Goal: Information Seeking & Learning: Learn about a topic

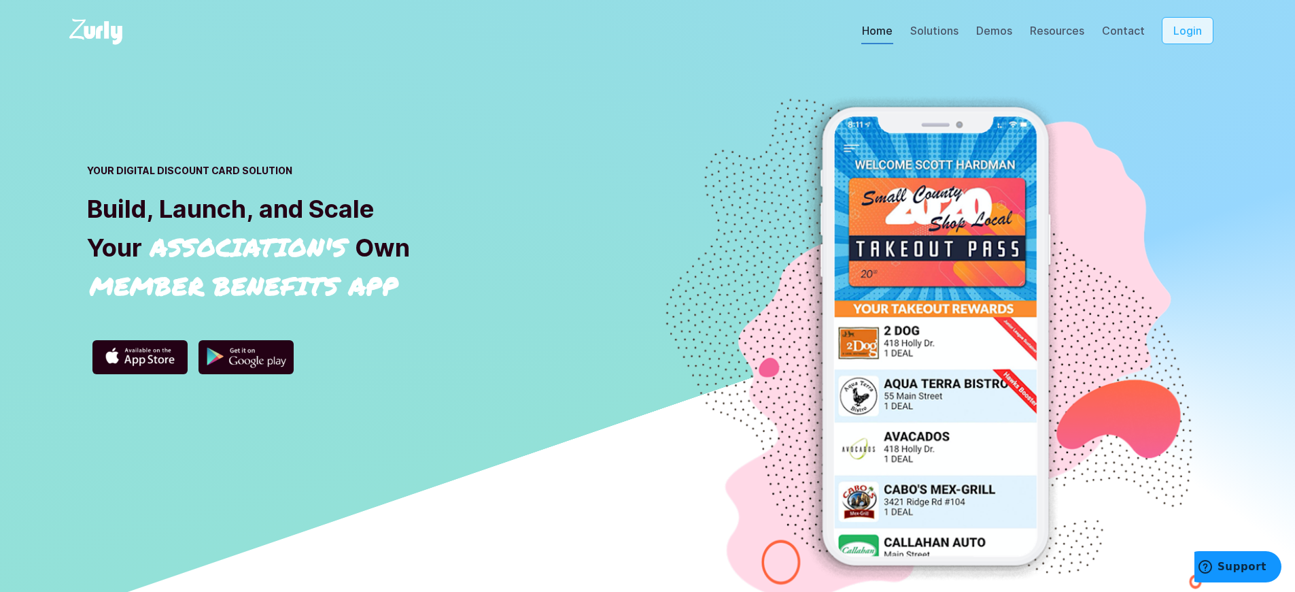
click at [1197, 44] on button "Login" at bounding box center [1188, 30] width 52 height 27
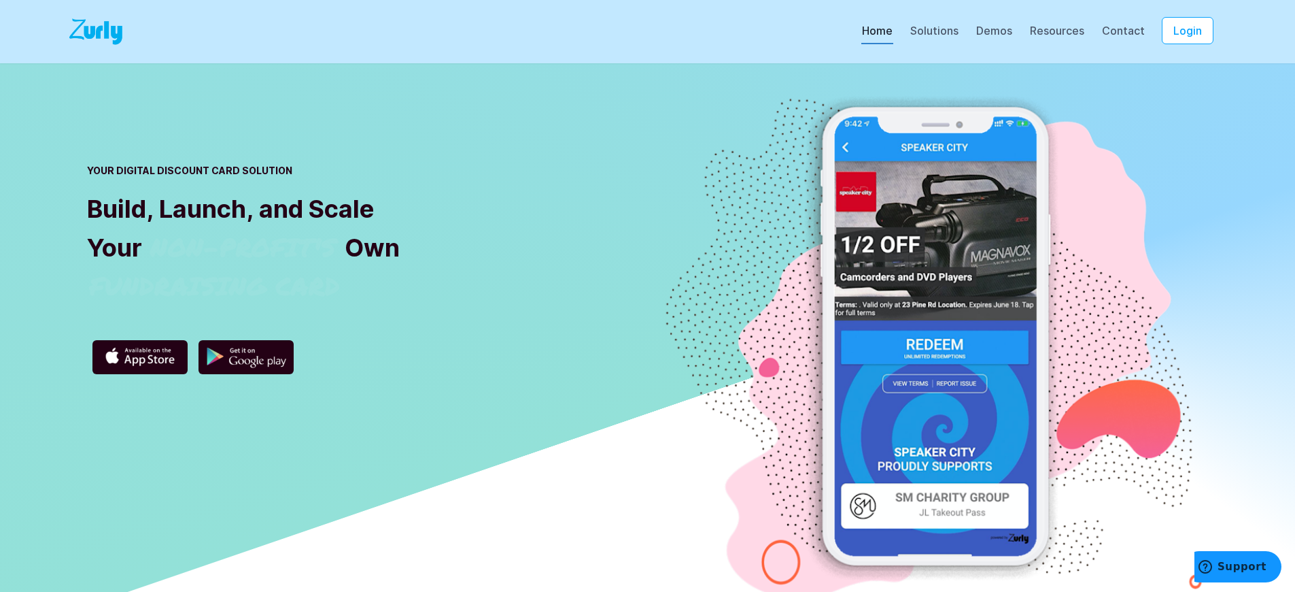
scroll to position [4882, 0]
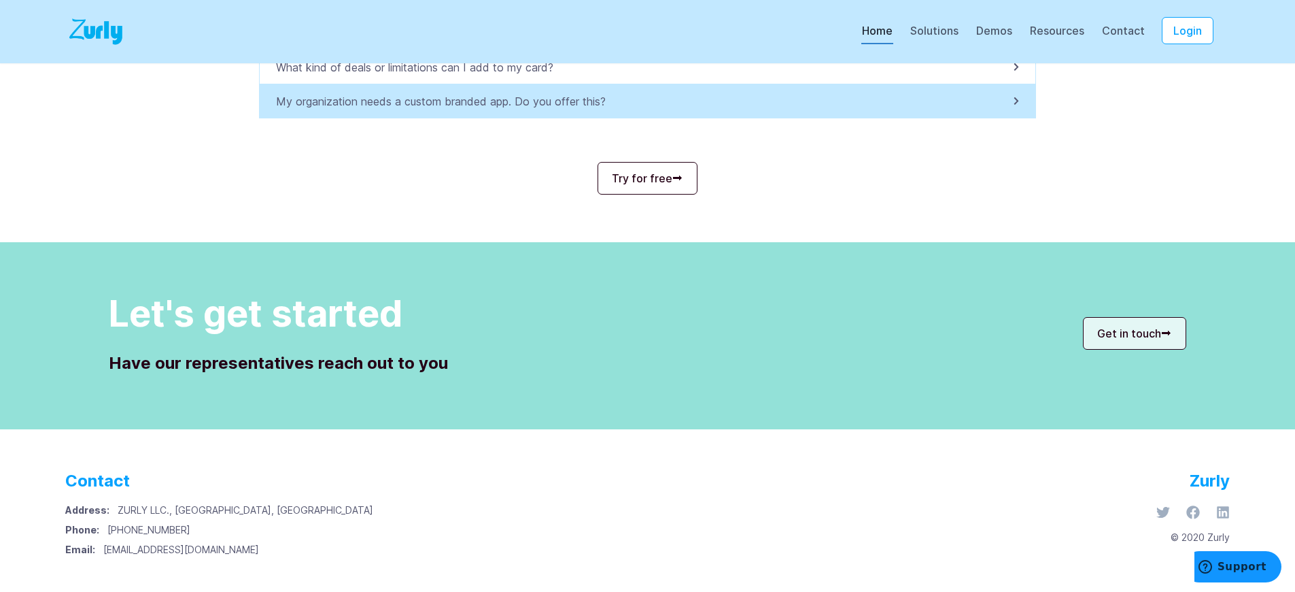
click at [448, 101] on p "My organization needs a custom branded app. Do you offer this?" at bounding box center [445, 101] width 338 height 16
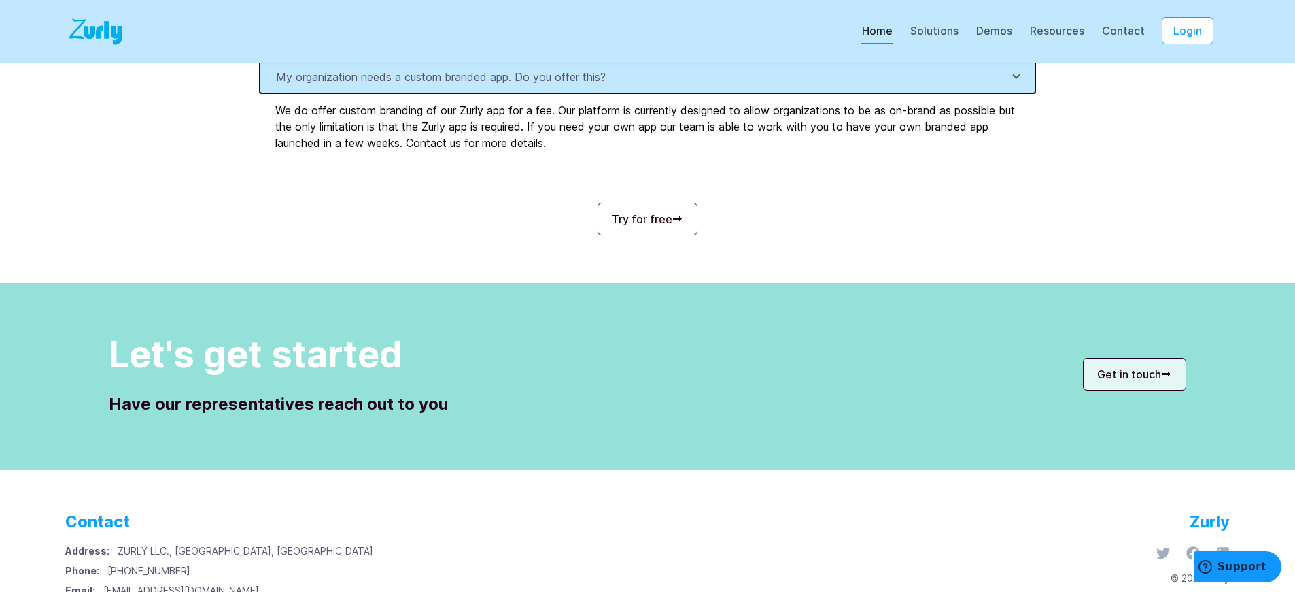
click at [448, 85] on p "My organization needs a custom branded app. Do you offer this?" at bounding box center [445, 77] width 338 height 16
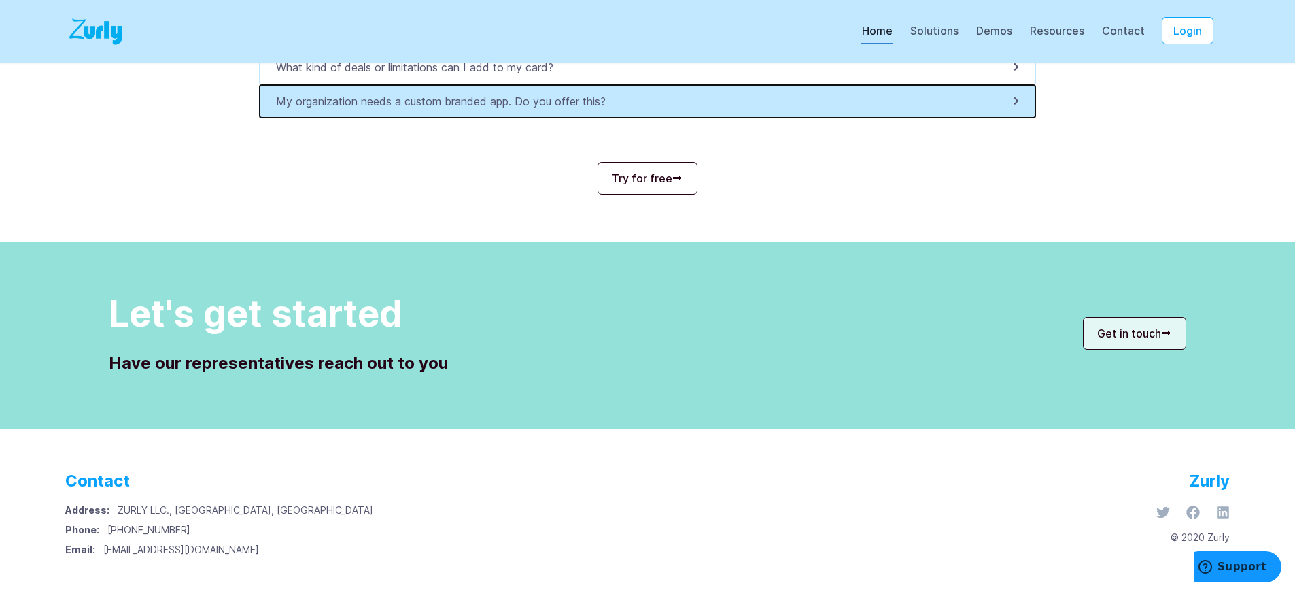
click at [448, 101] on p "My organization needs a custom branded app. Do you offer this?" at bounding box center [445, 101] width 338 height 16
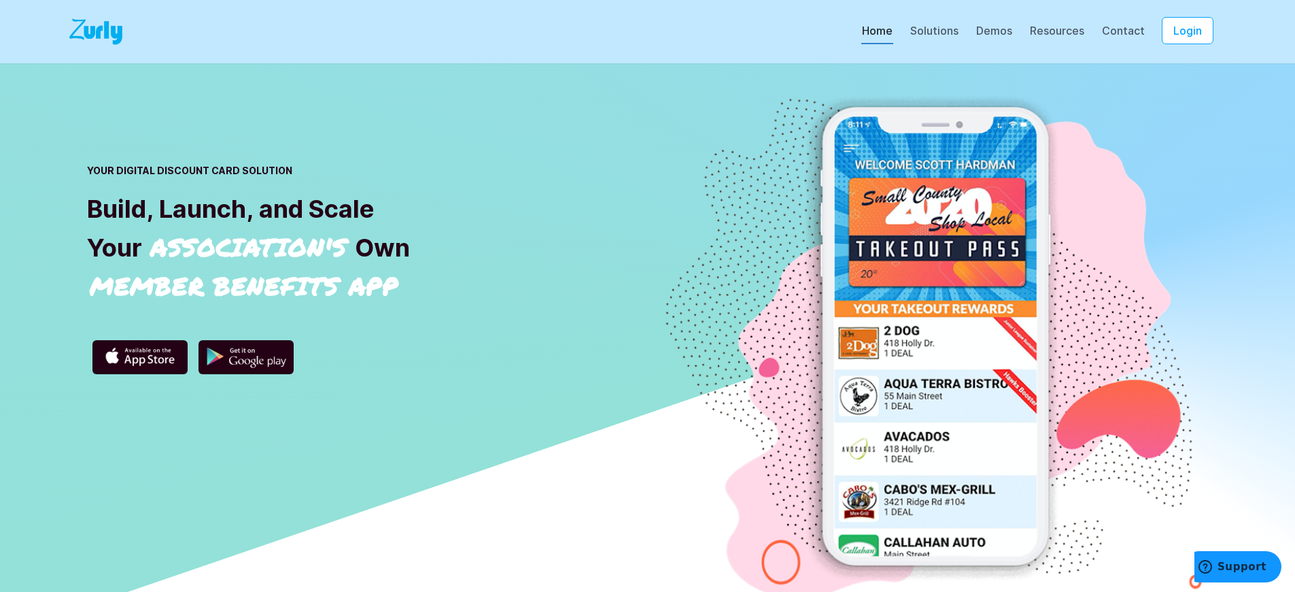
scroll to position [4688, 0]
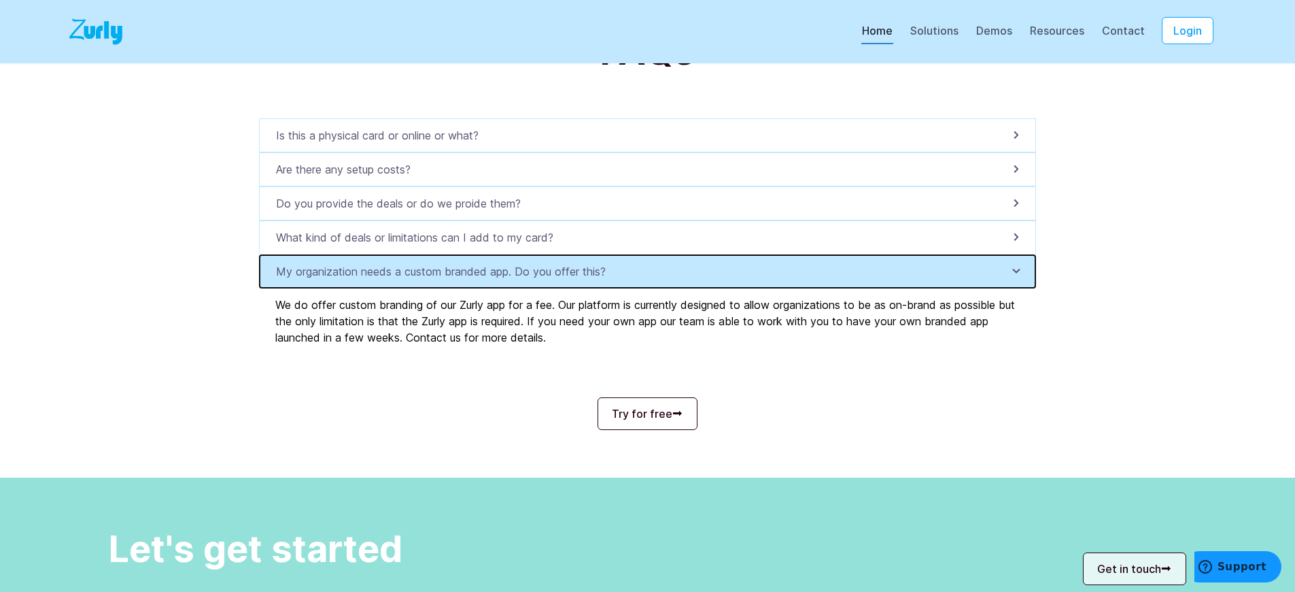
click at [448, 279] on p "My organization needs a custom branded app. Do you offer this?" at bounding box center [445, 271] width 338 height 16
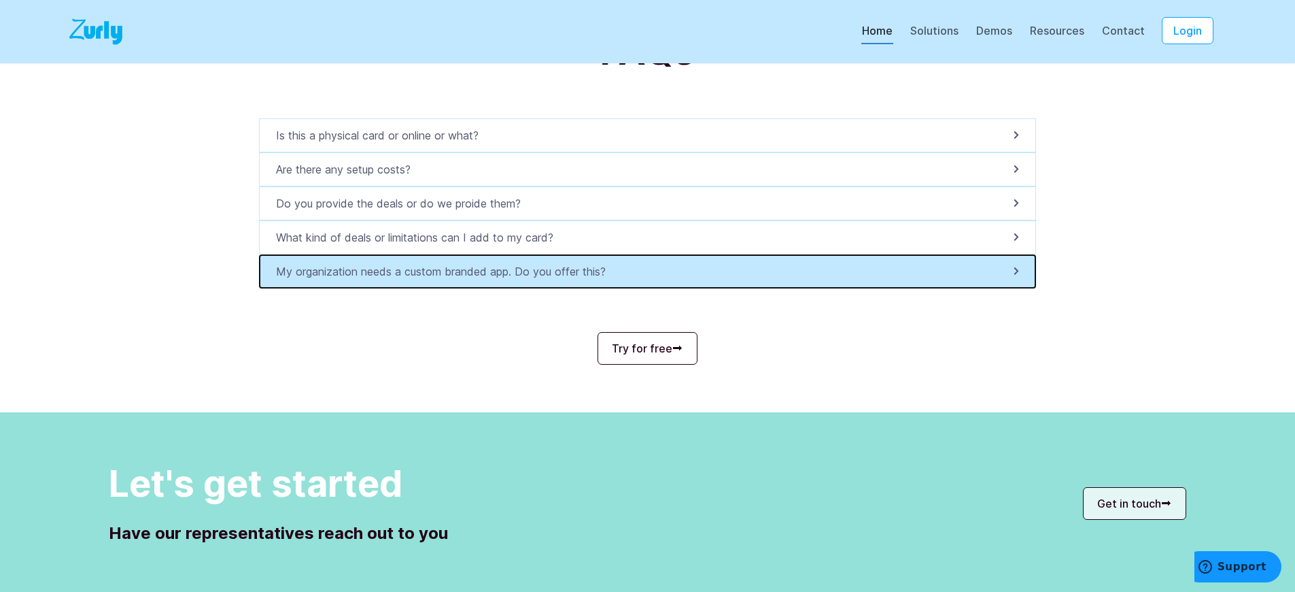
click at [448, 279] on p "My organization needs a custom branded app. Do you offer this?" at bounding box center [445, 271] width 338 height 16
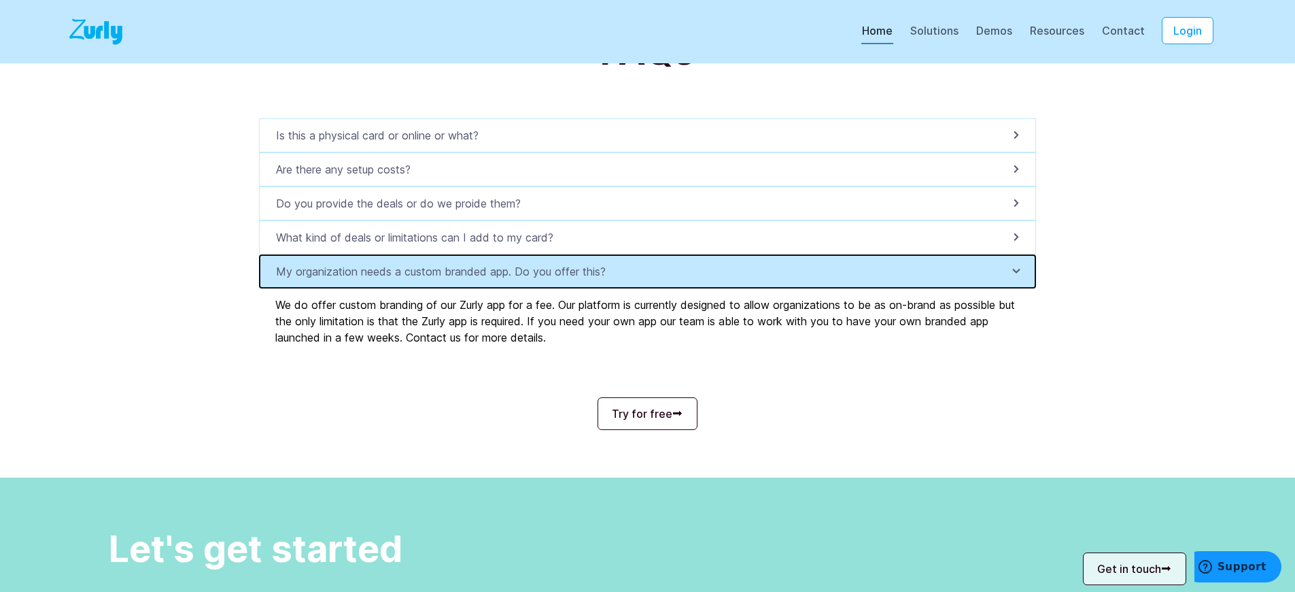
click at [448, 279] on p "My organization needs a custom branded app. Do you offer this?" at bounding box center [445, 271] width 338 height 16
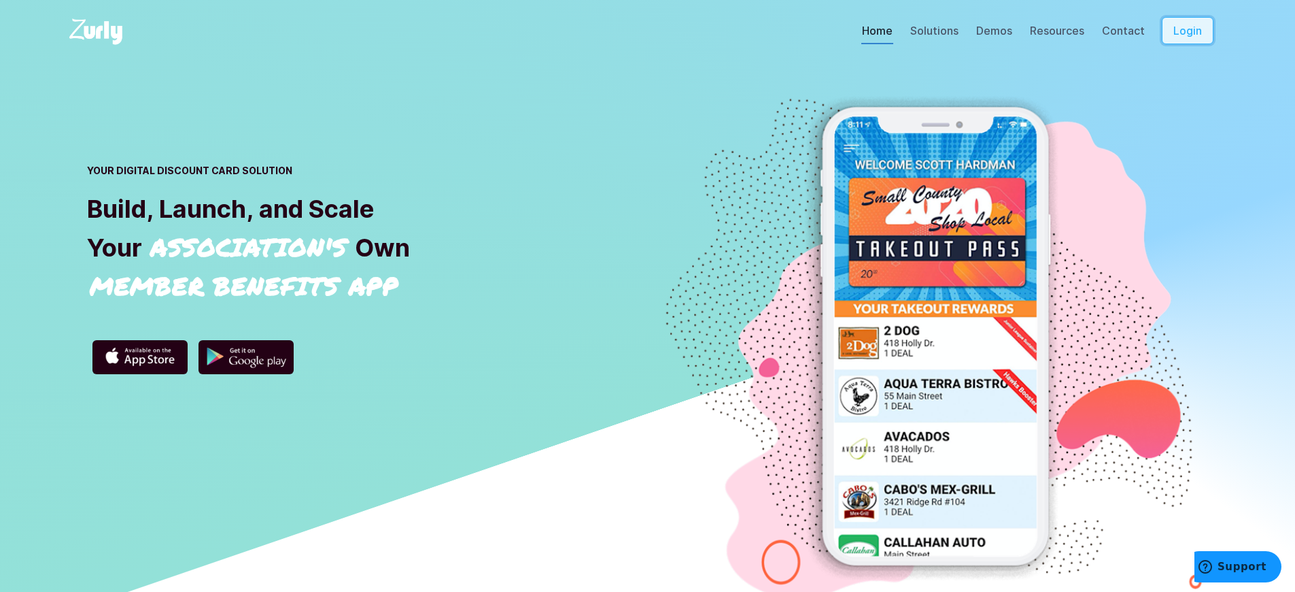
click at [1197, 44] on button "Login" at bounding box center [1188, 30] width 52 height 27
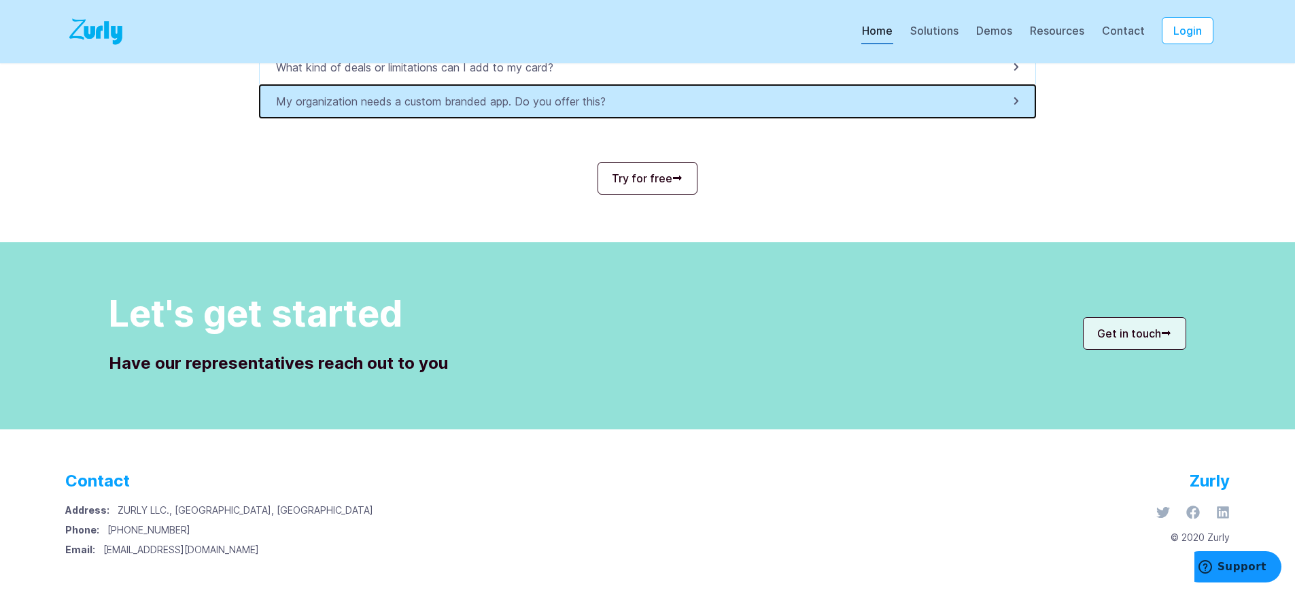
click at [448, 101] on p "My organization needs a custom branded app. Do you offer this?" at bounding box center [445, 101] width 338 height 16
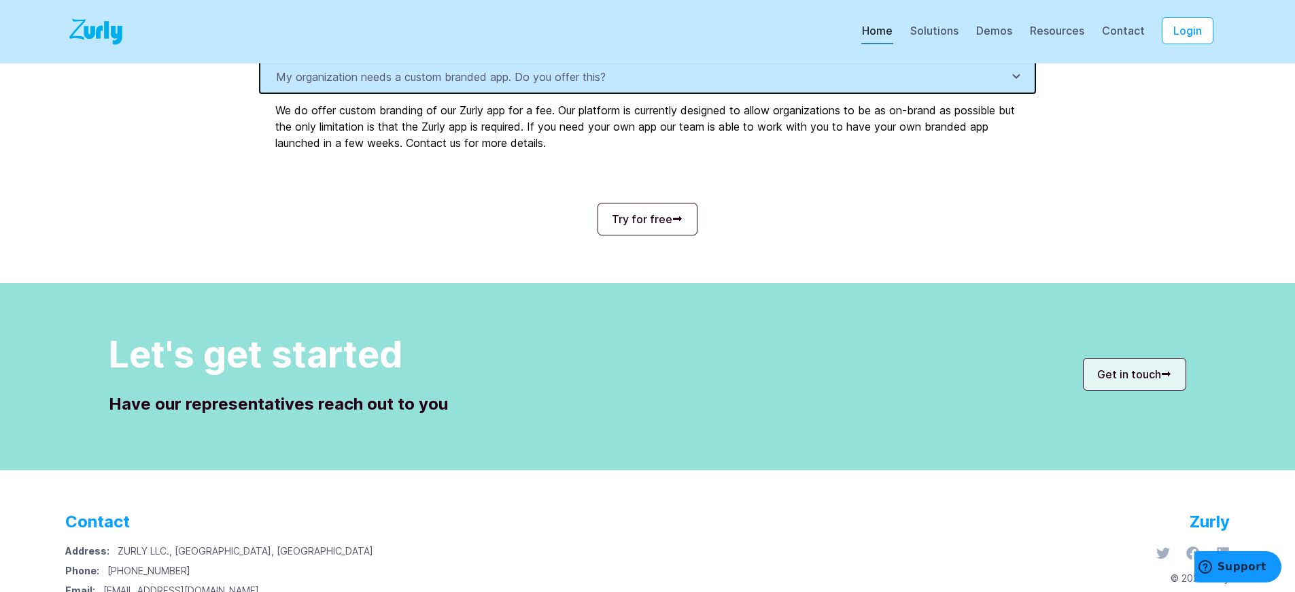
click at [448, 85] on p "My organization needs a custom branded app. Do you offer this?" at bounding box center [445, 77] width 338 height 16
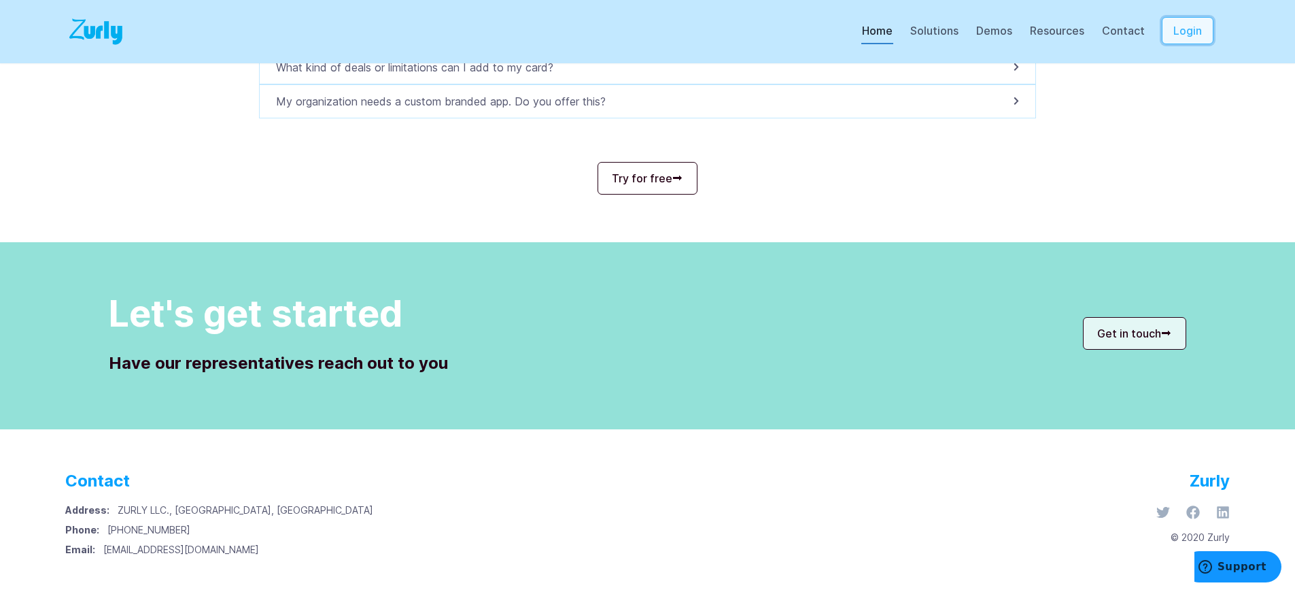
click at [1197, 44] on button "Login" at bounding box center [1188, 30] width 52 height 27
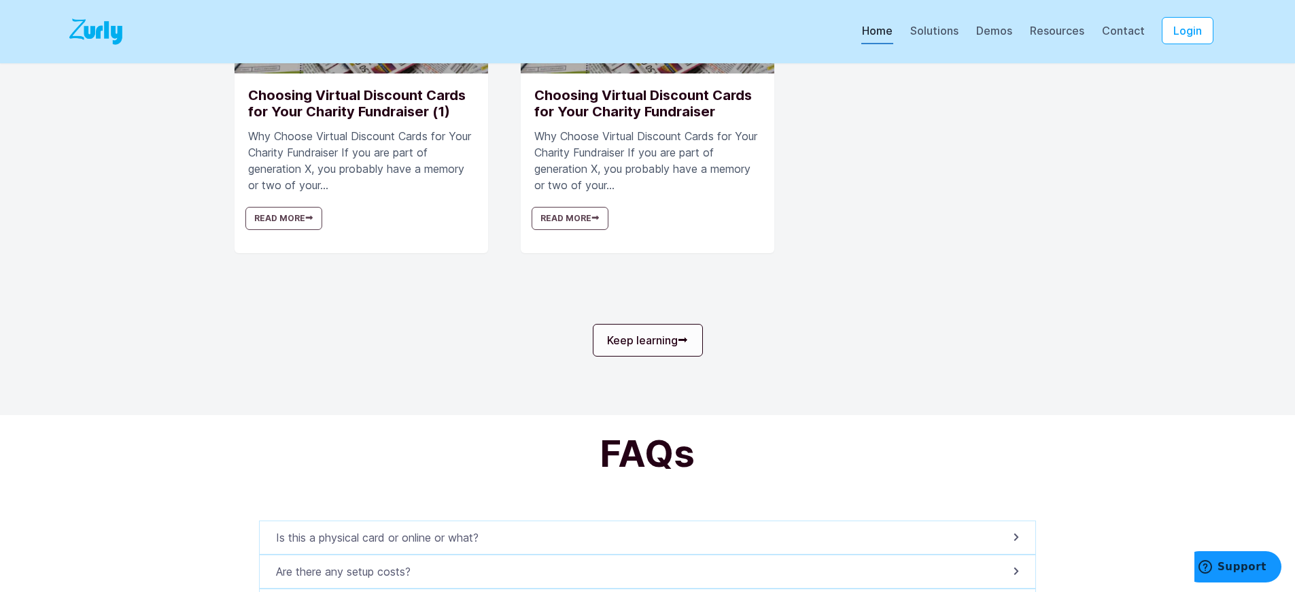
scroll to position [4291, 0]
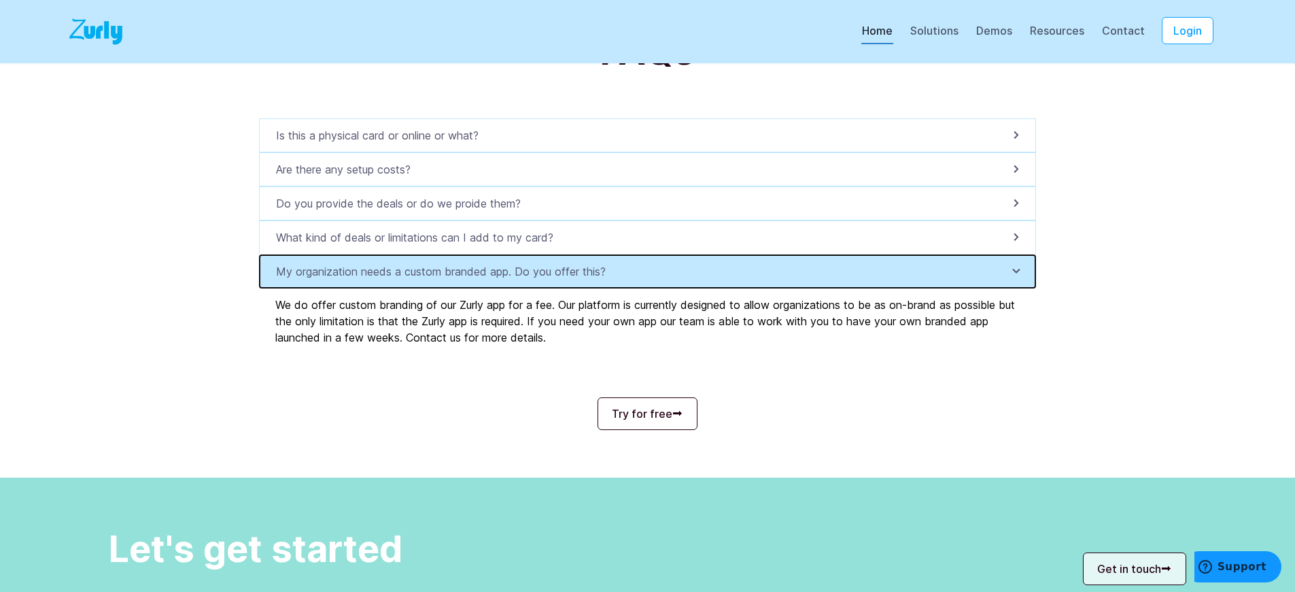
click at [448, 279] on p "My organization needs a custom branded app. Do you offer this?" at bounding box center [445, 271] width 338 height 16
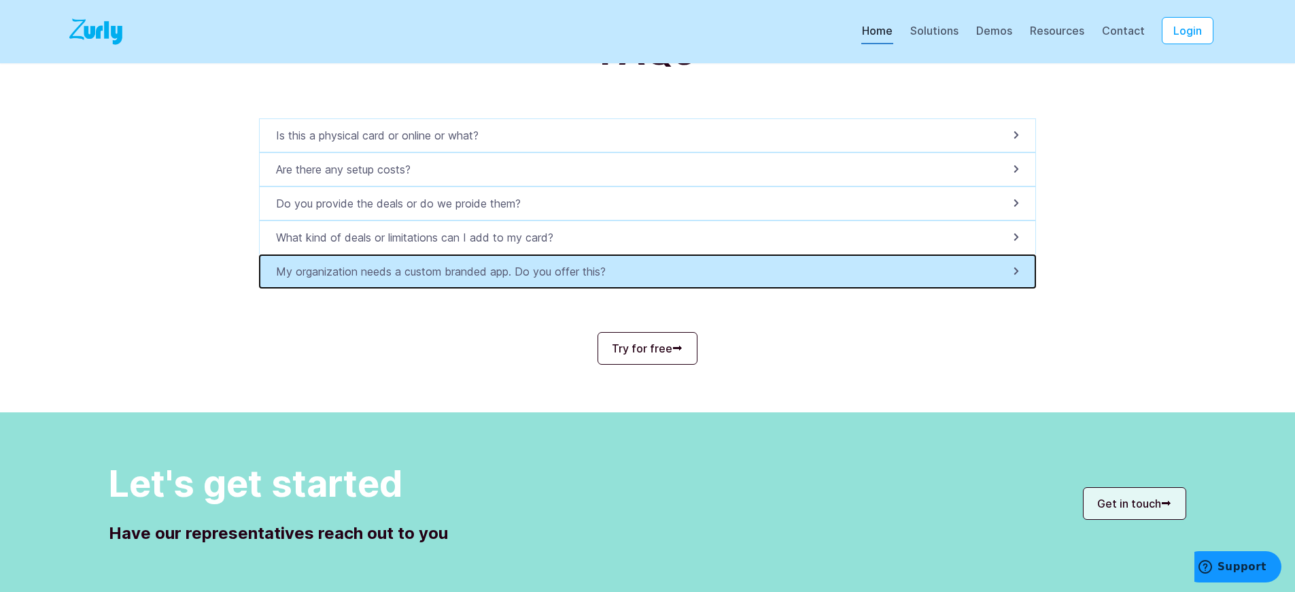
click at [448, 279] on p "My organization needs a custom branded app. Do you offer this?" at bounding box center [445, 271] width 338 height 16
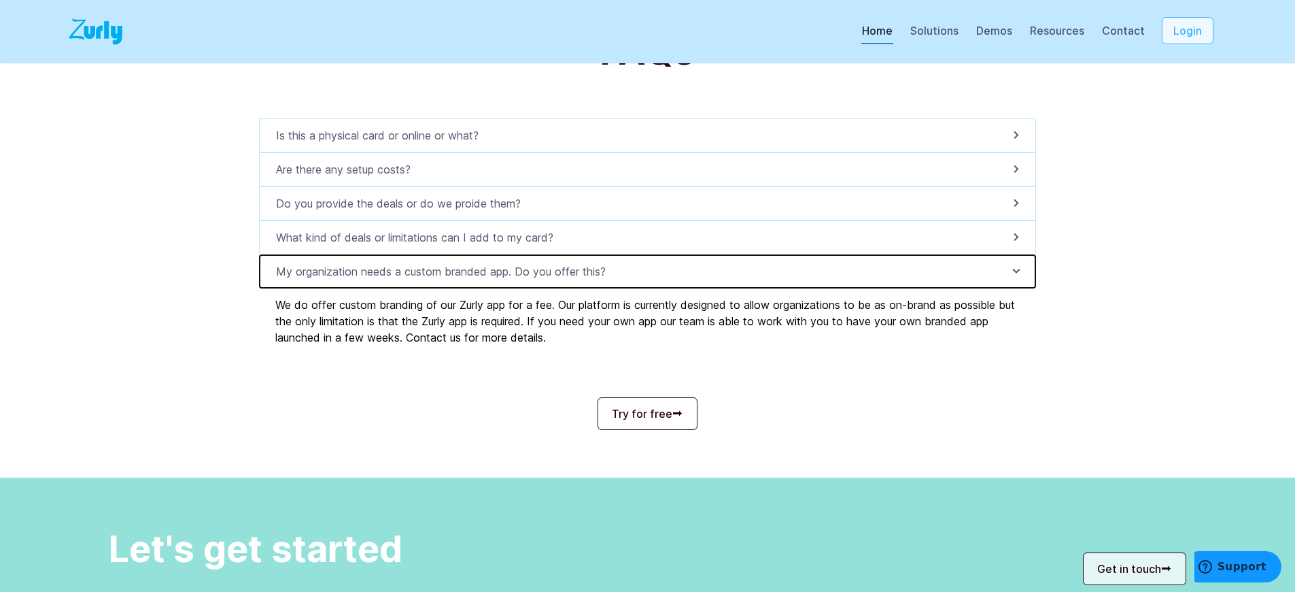
click at [1197, 44] on button "Login" at bounding box center [1188, 30] width 52 height 27
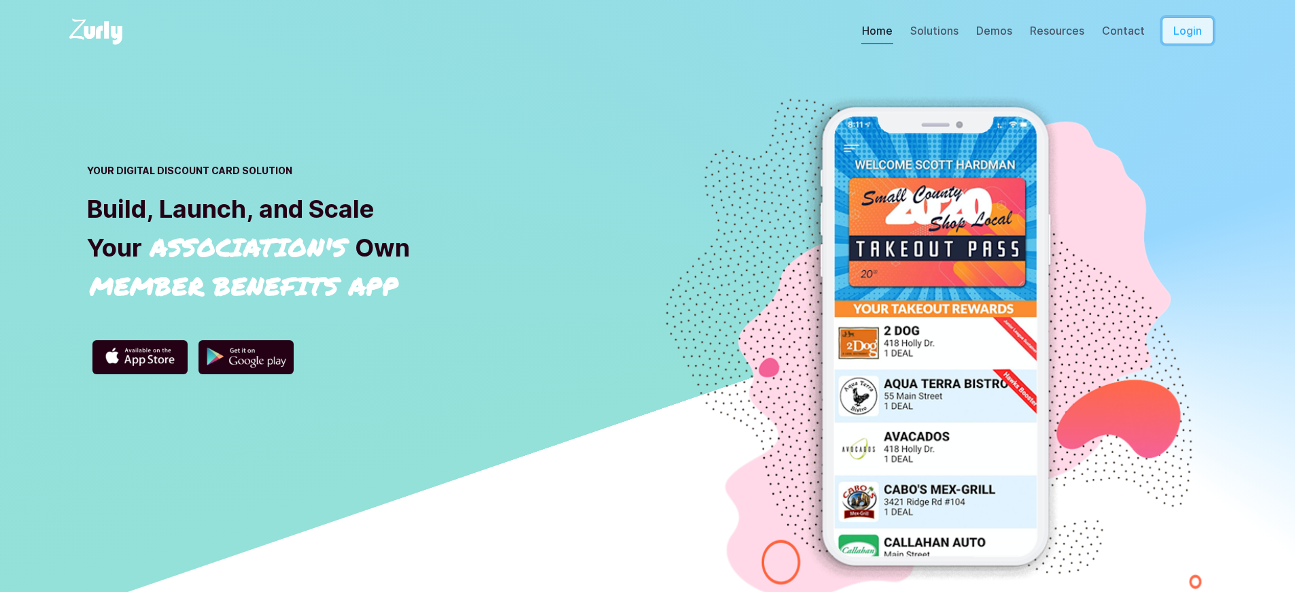
click at [1197, 44] on button "Login" at bounding box center [1188, 30] width 52 height 27
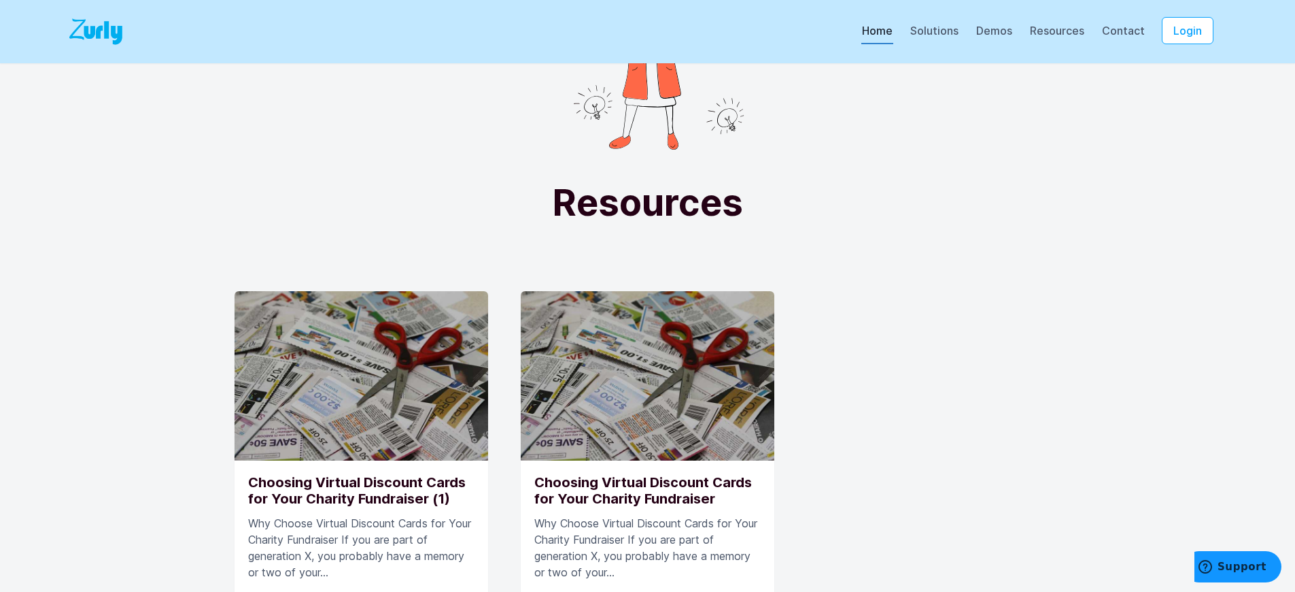
scroll to position [4131, 0]
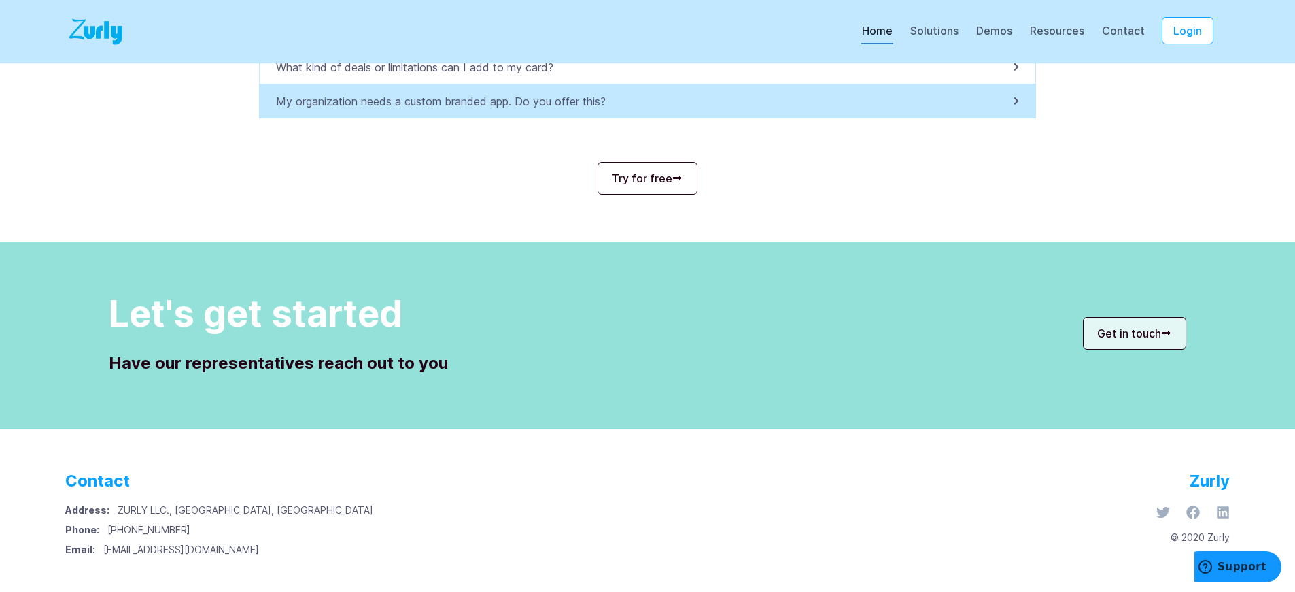
click at [448, 101] on p "My organization needs a custom branded app. Do you offer this?" at bounding box center [445, 101] width 338 height 16
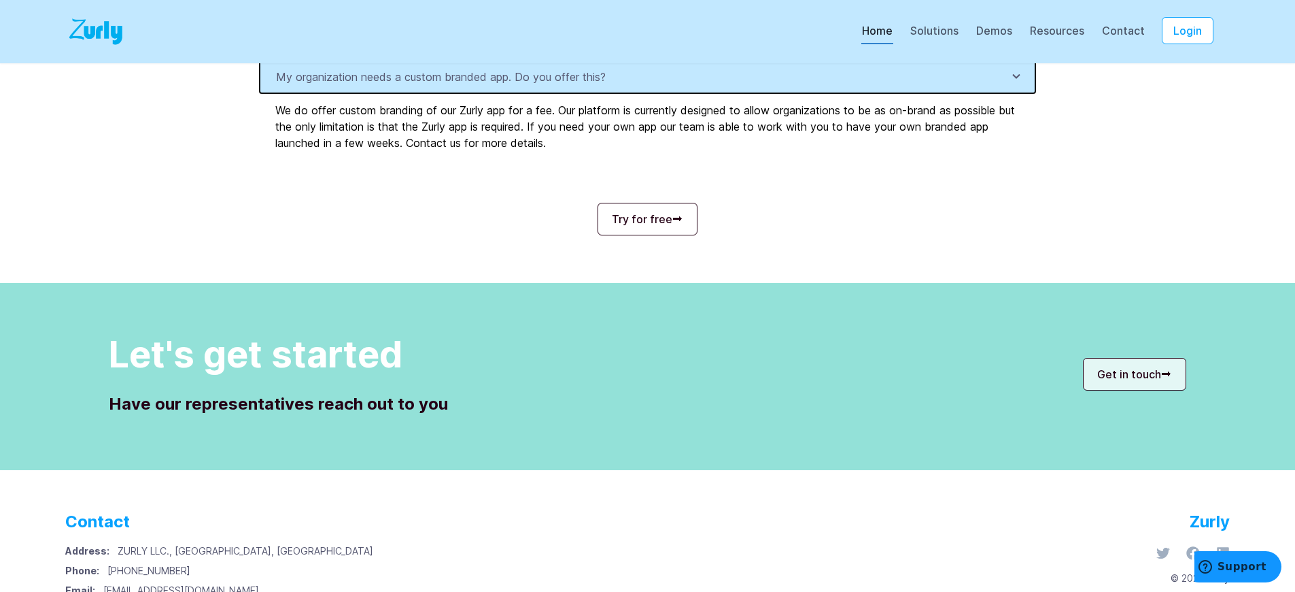
click at [448, 85] on p "My organization needs a custom branded app. Do you offer this?" at bounding box center [445, 77] width 338 height 16
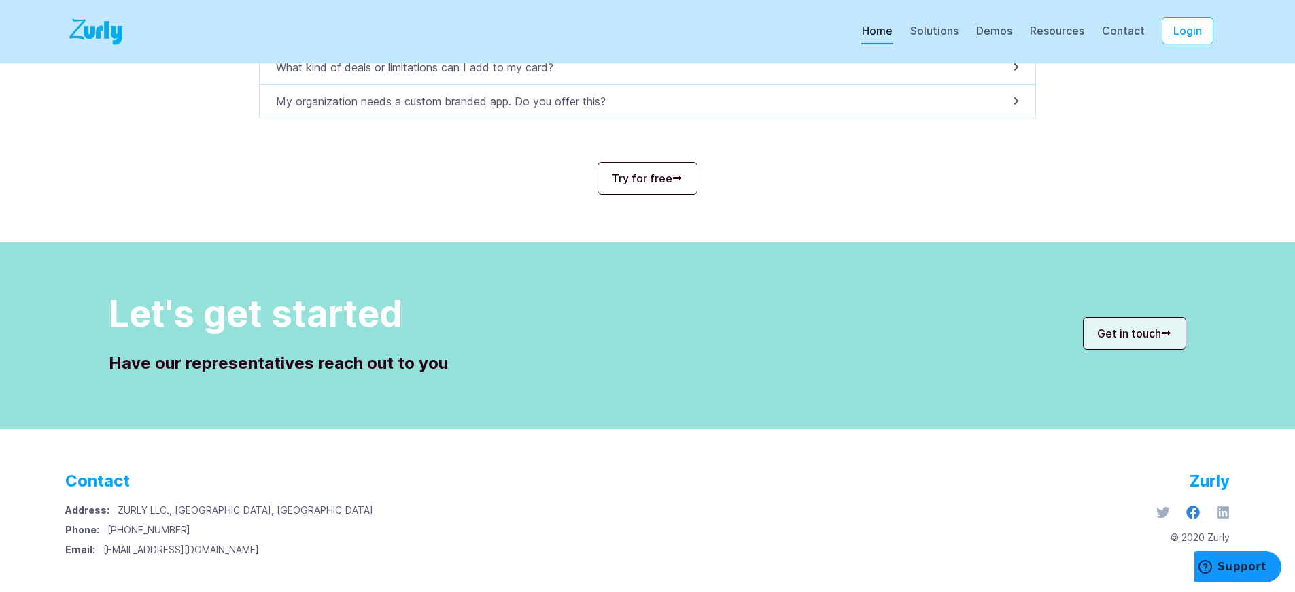
click at [1196, 505] on icon at bounding box center [1194, 512] width 14 height 14
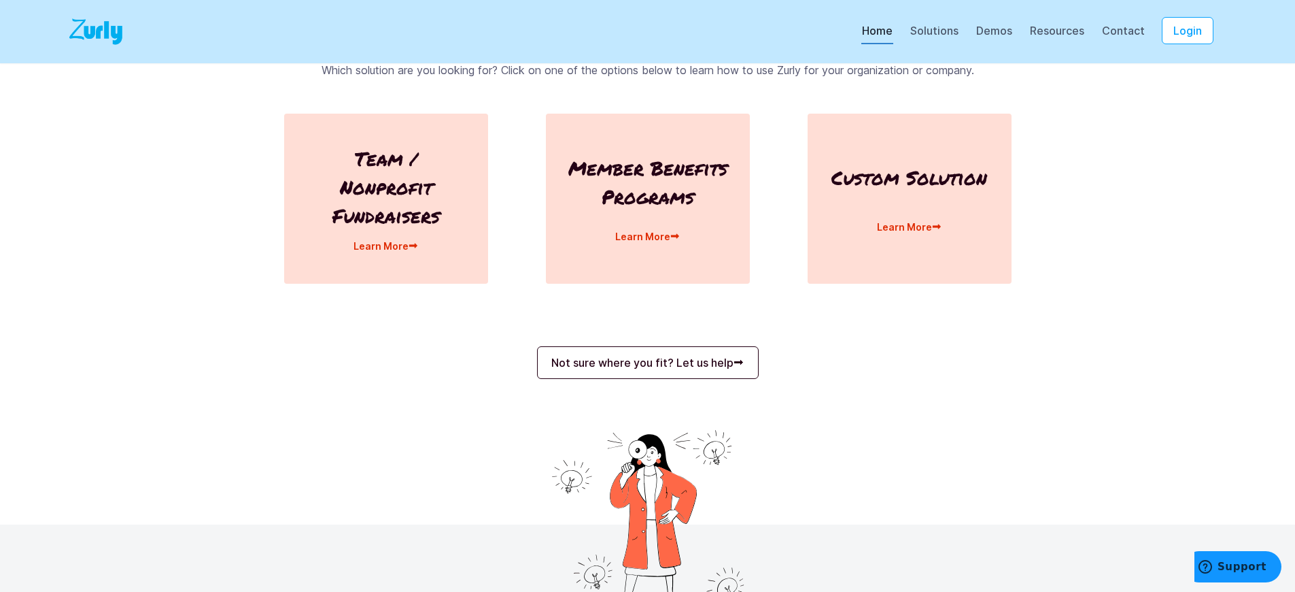
scroll to position [4131, 0]
